Goal: Browse casually: Explore the website without a specific task or goal

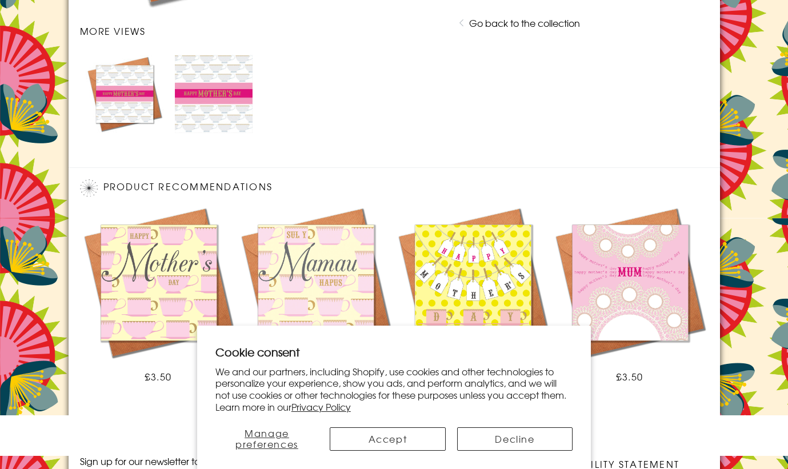
scroll to position [709, 0]
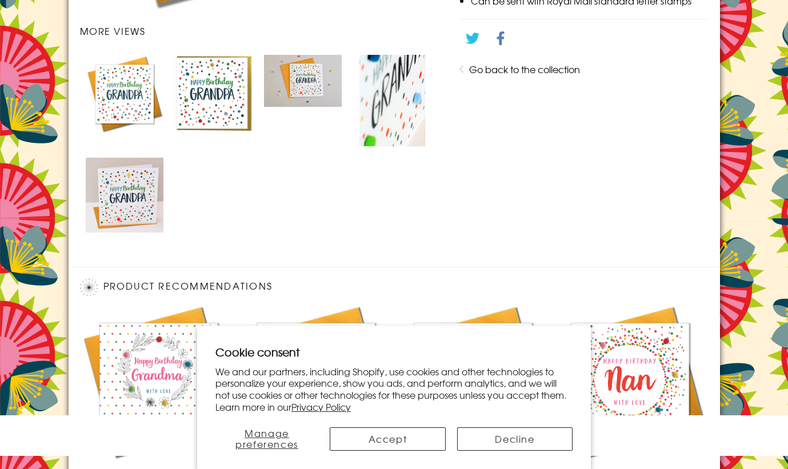
scroll to position [809, 0]
